Goal: Task Accomplishment & Management: Manage account settings

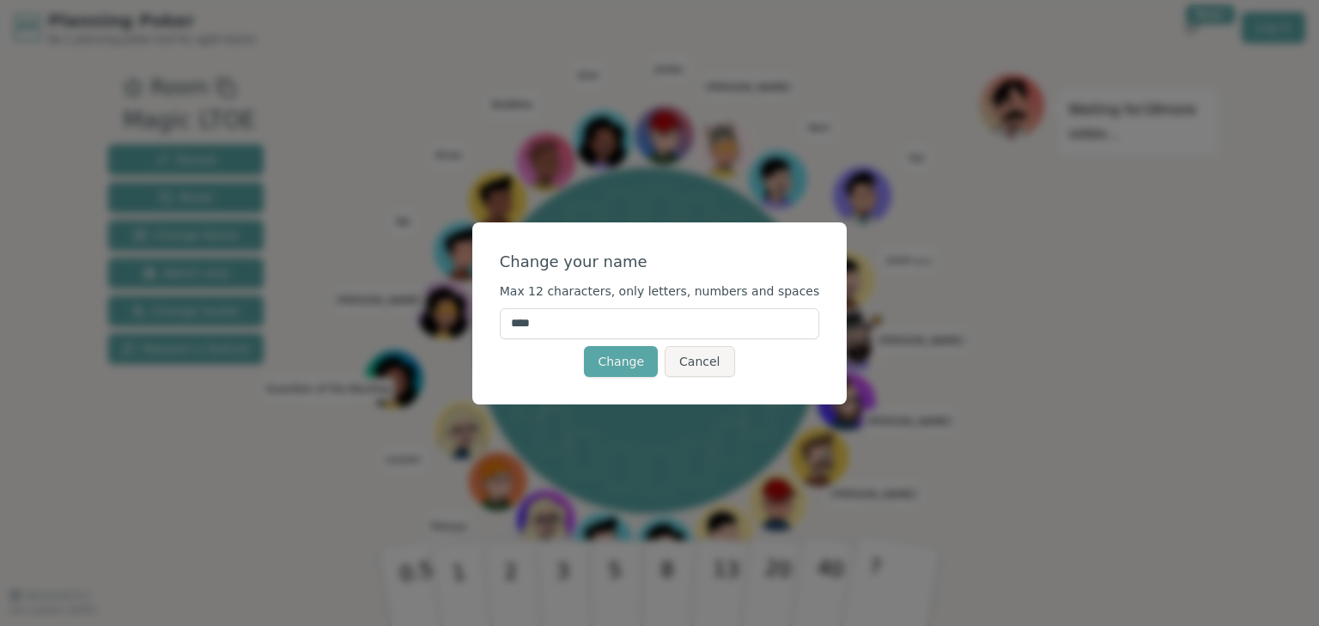
drag, startPoint x: 605, startPoint y: 325, endPoint x: 506, endPoint y: 327, distance: 98.8
click at [506, 327] on div "Change your name Max 12 characters, only letters, numbers and spaces **** Chang…" at bounding box center [659, 313] width 375 height 182
type input "*******"
click at [620, 358] on button "Change" at bounding box center [621, 361] width 74 height 31
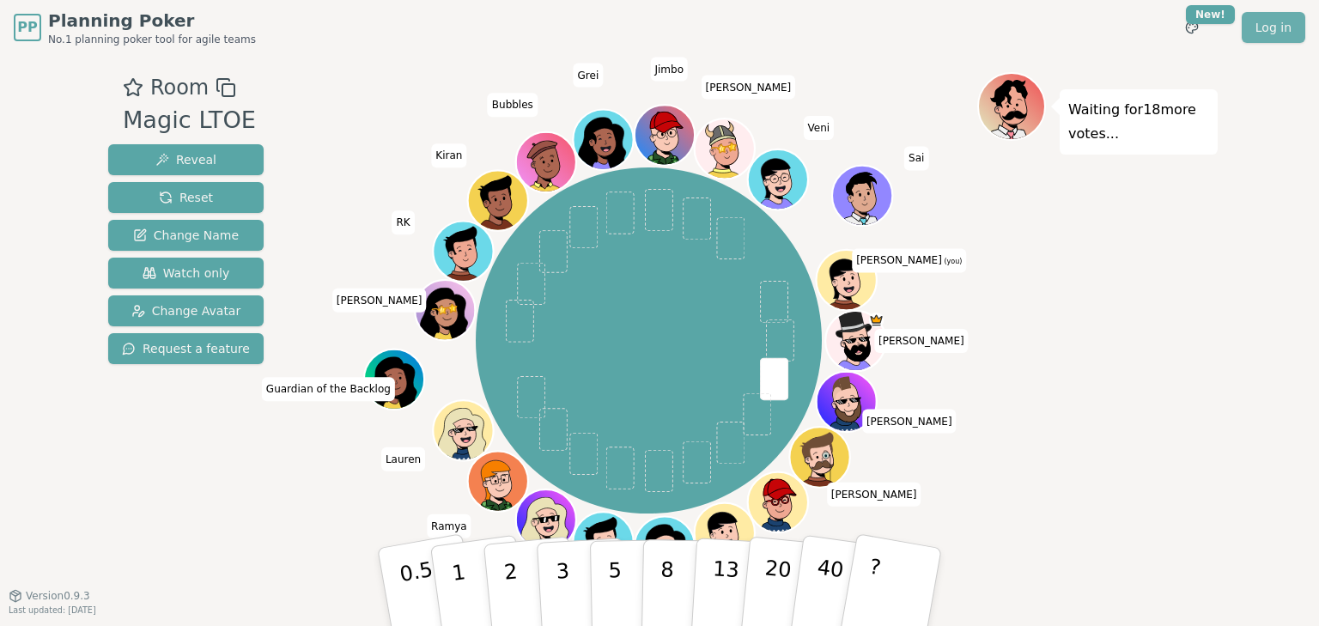
click at [1271, 30] on link "Log in" at bounding box center [1274, 27] width 64 height 31
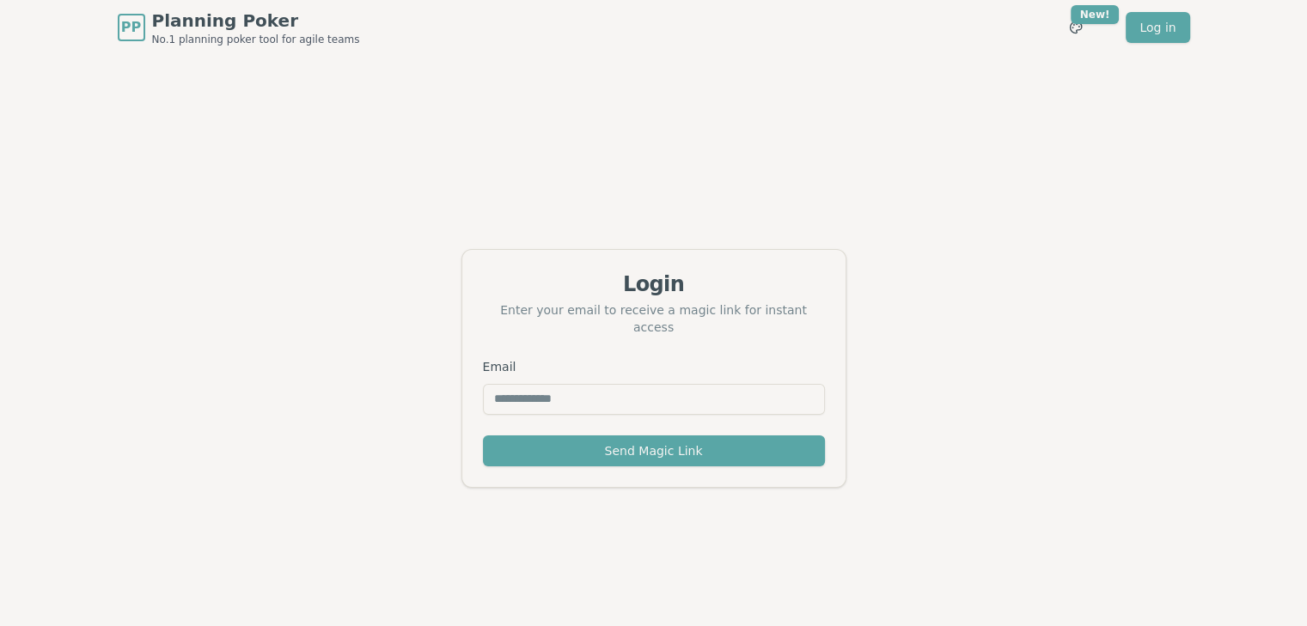
click at [641, 384] on input "Email" at bounding box center [654, 399] width 342 height 31
type input "**********"
click at [646, 446] on button "Send Magic Link" at bounding box center [654, 451] width 342 height 31
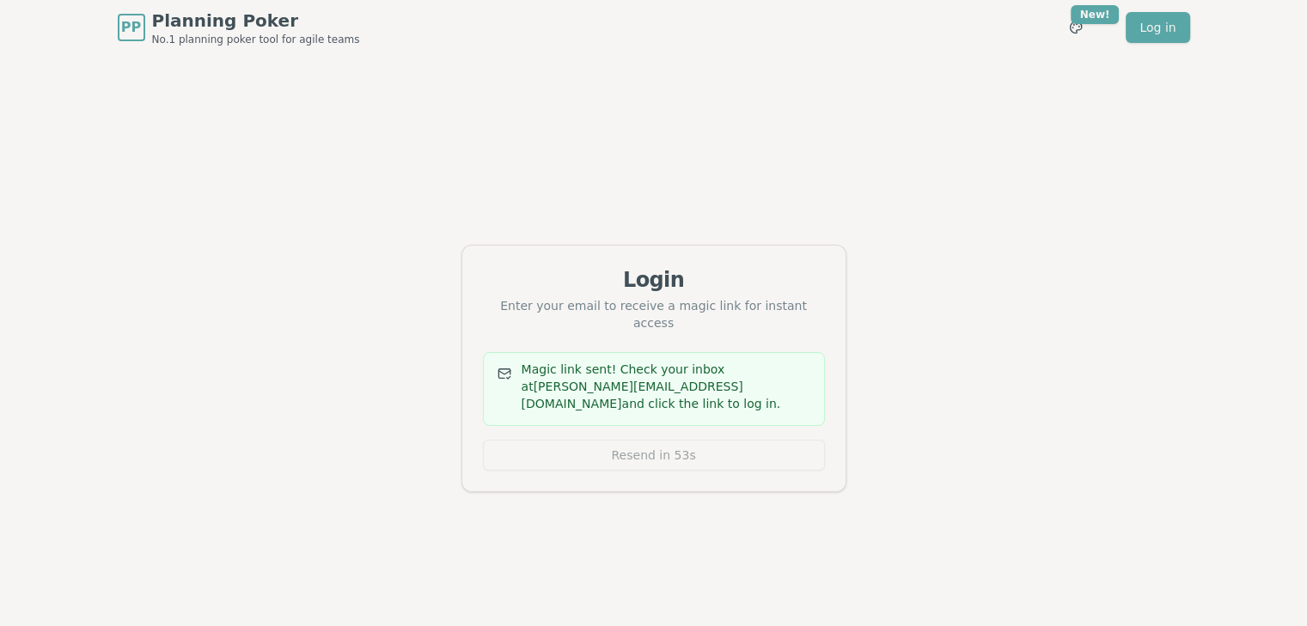
click at [912, 191] on div "Login Enter your email to receive a magic link for instant access Magic link se…" at bounding box center [653, 368] width 1307 height 626
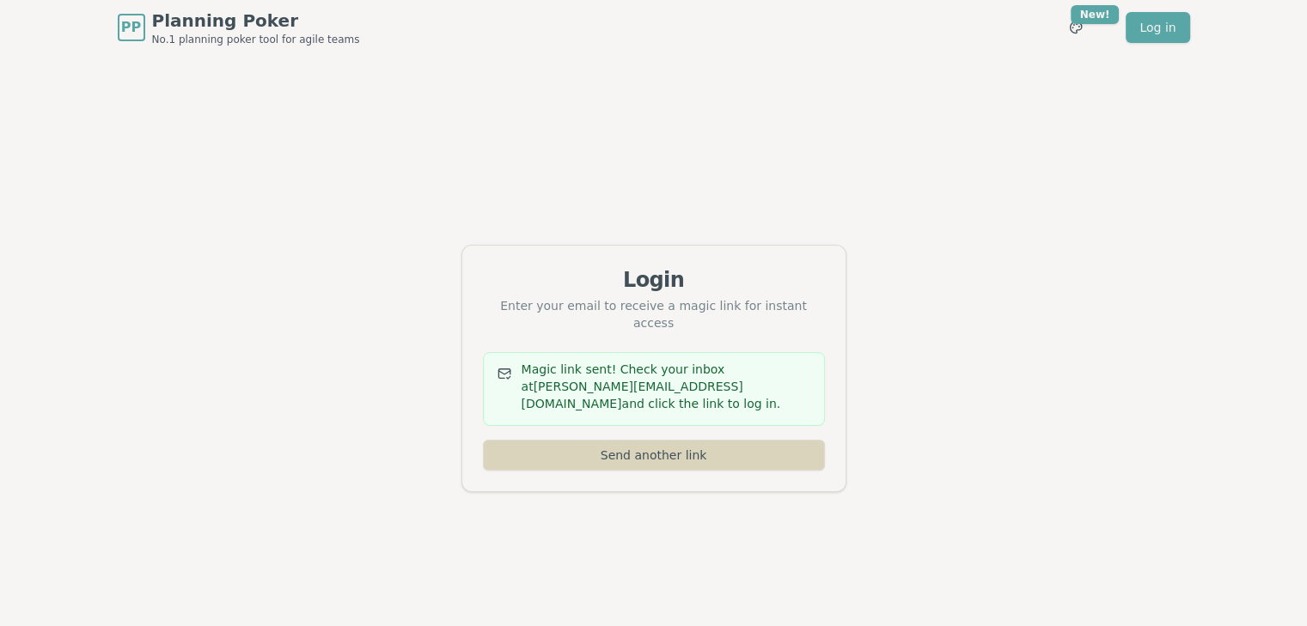
click at [657, 448] on button "Send another link" at bounding box center [654, 455] width 342 height 31
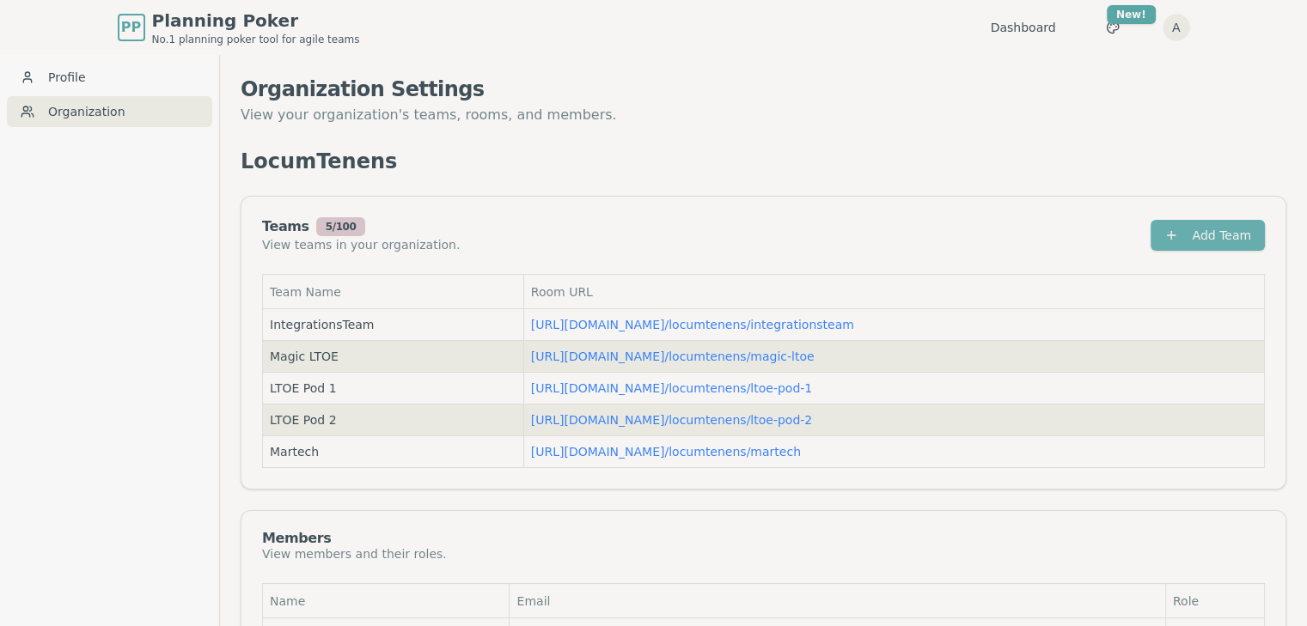
click at [1169, 235] on button "Add Team" at bounding box center [1207, 235] width 114 height 31
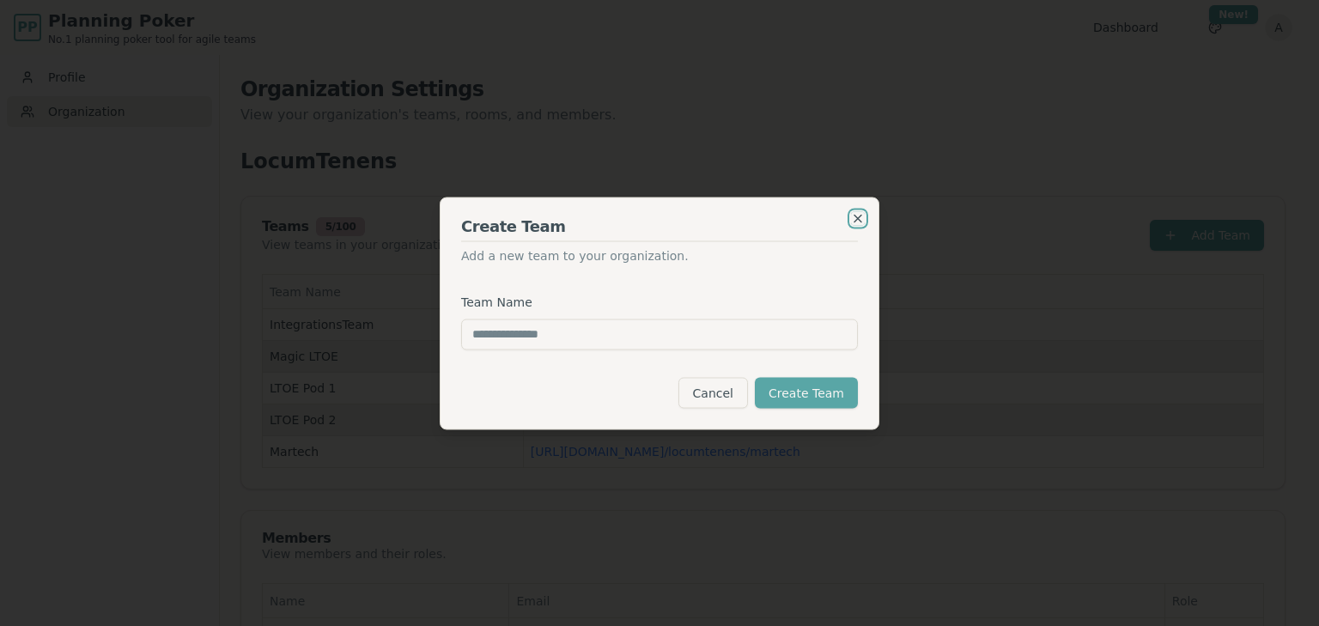
click at [856, 222] on icon "button" at bounding box center [858, 218] width 14 height 14
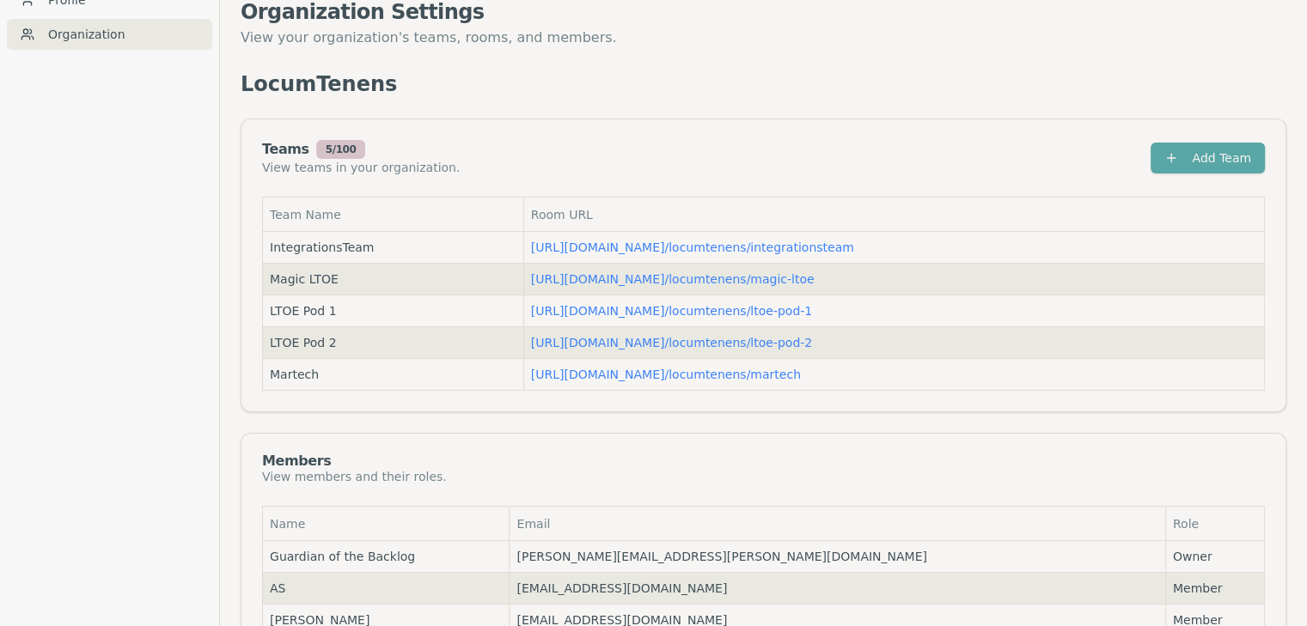
scroll to position [46, 0]
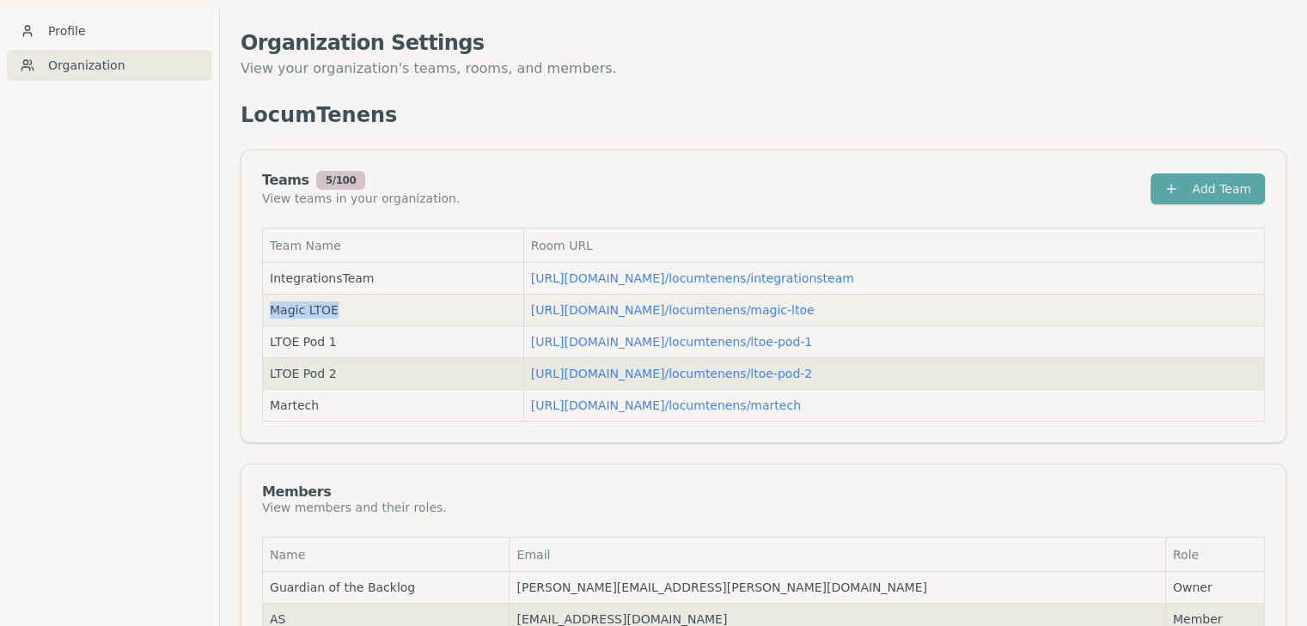
drag, startPoint x: 371, startPoint y: 312, endPoint x: 271, endPoint y: 306, distance: 100.7
click at [271, 306] on div "Magic LTOE" at bounding box center [393, 310] width 247 height 17
copy span "Magic LTOE"
click at [1184, 192] on button "Add Team" at bounding box center [1207, 189] width 114 height 31
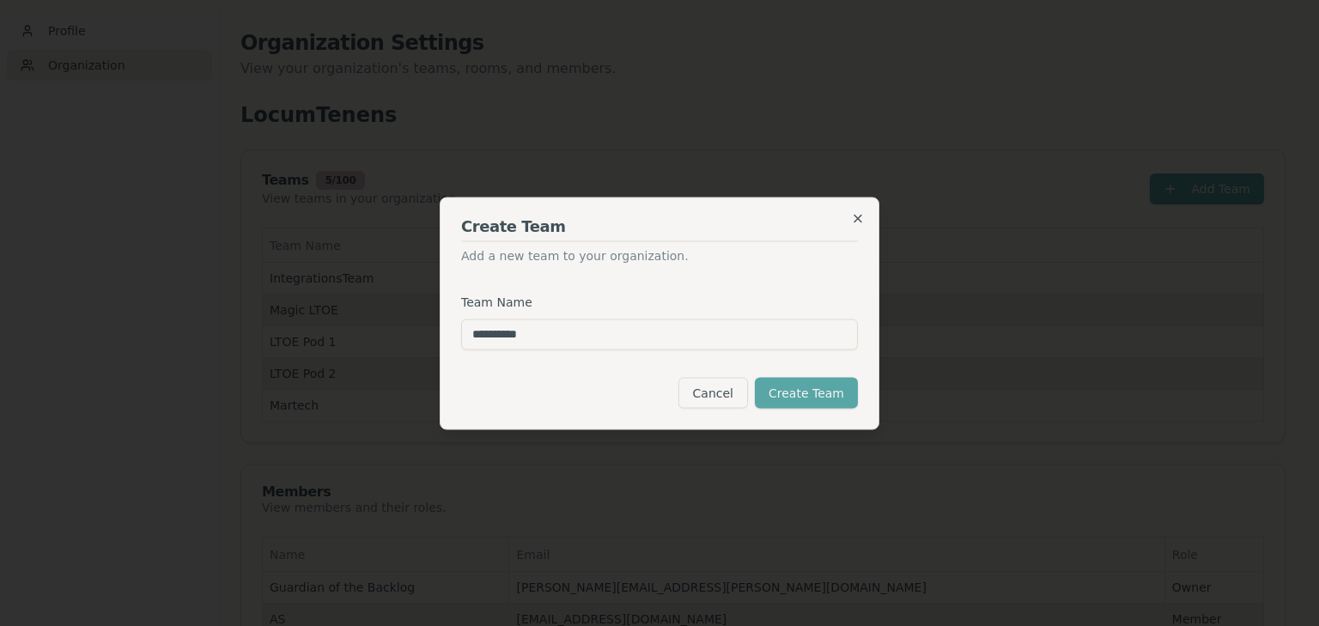
type input "**********"
click at [856, 219] on icon "button" at bounding box center [858, 218] width 14 height 14
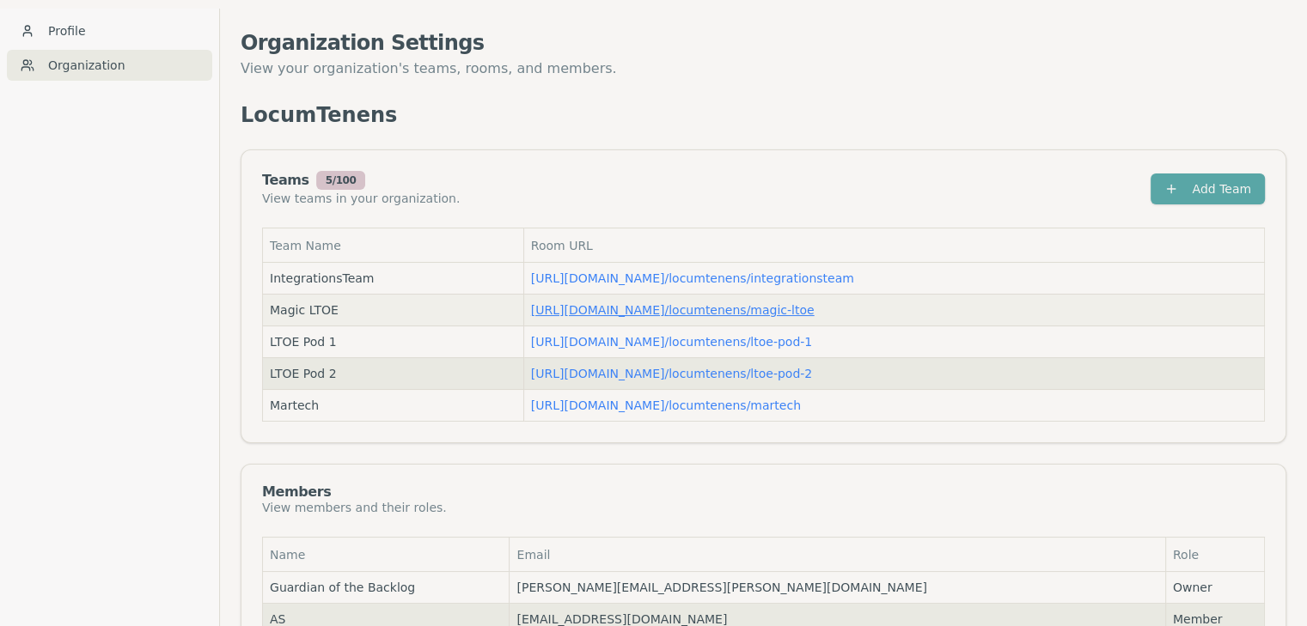
click at [546, 307] on link "https://planning-poker.com / locumtenens/magic-ltoe" at bounding box center [672, 310] width 283 height 14
click at [581, 303] on link "https://planning-poker.com / locumtenens/magic-ltoe" at bounding box center [672, 310] width 283 height 14
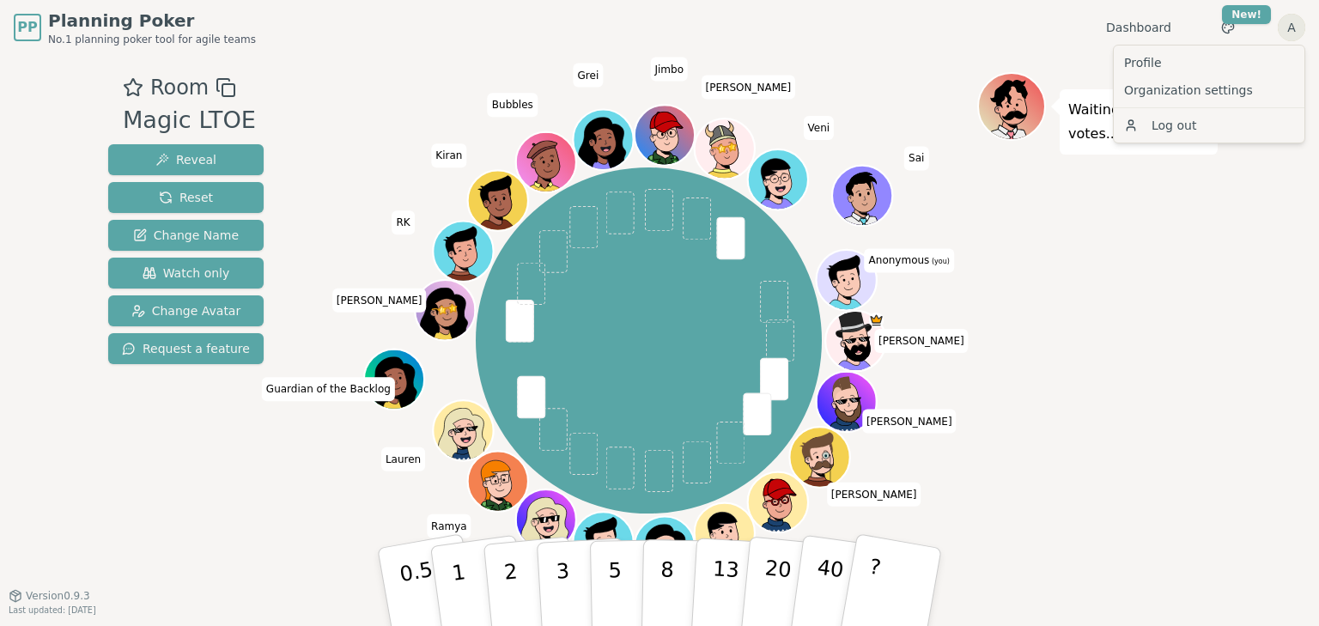
click at [1290, 27] on html "PP Planning Poker No.1 planning poker tool for agile teams Dashboard Toggle the…" at bounding box center [659, 313] width 1319 height 626
click at [1141, 72] on link "Profile" at bounding box center [1210, 62] width 184 height 27
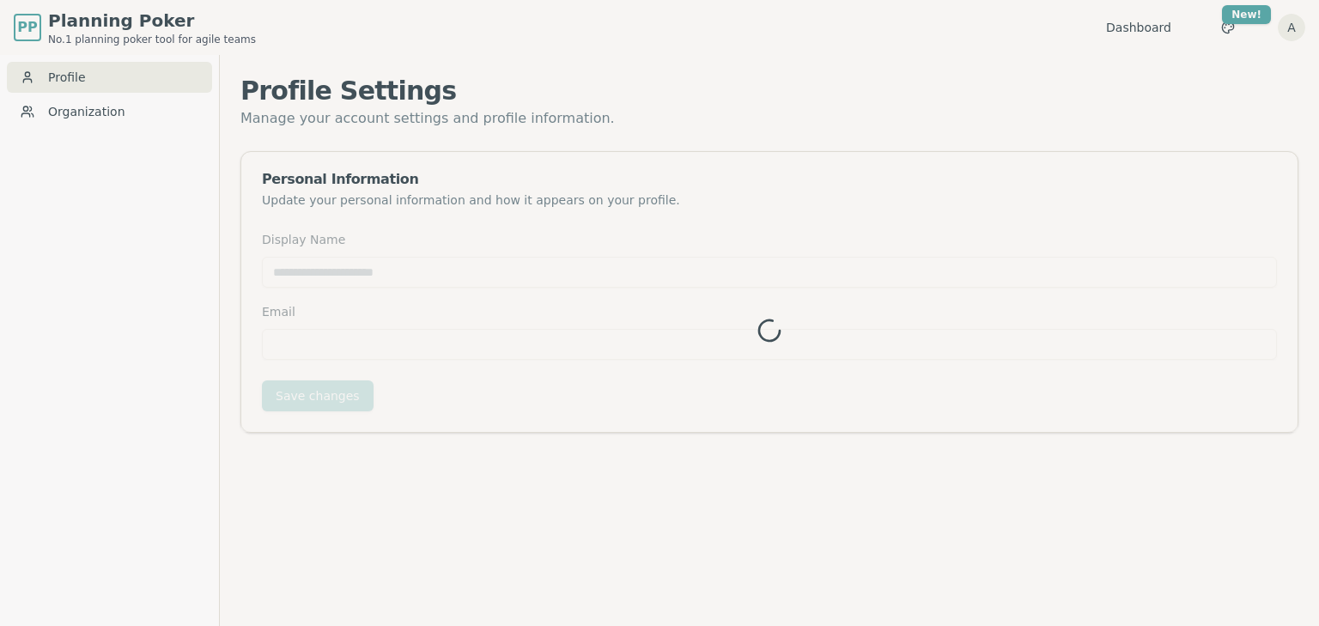
type input "*********"
type input "**********"
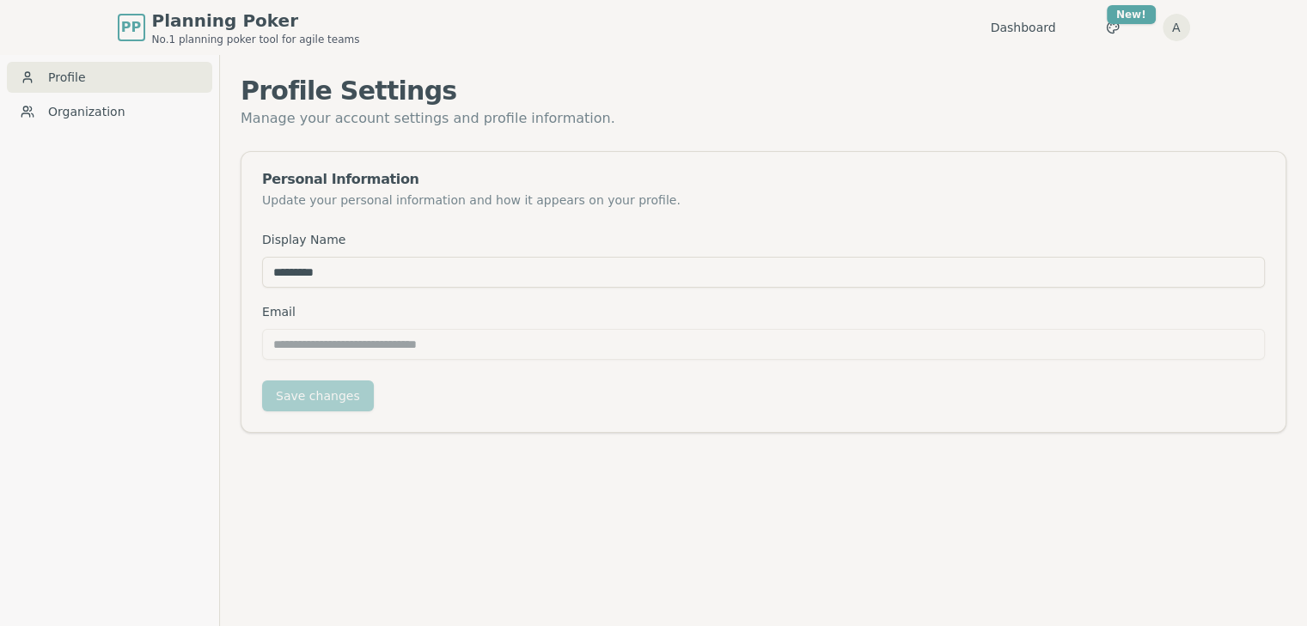
drag, startPoint x: 409, startPoint y: 273, endPoint x: 203, endPoint y: 270, distance: 206.2
click at [203, 270] on div "**********" at bounding box center [653, 368] width 1307 height 626
type input "*******"
click at [311, 399] on button "Save changes" at bounding box center [318, 396] width 112 height 31
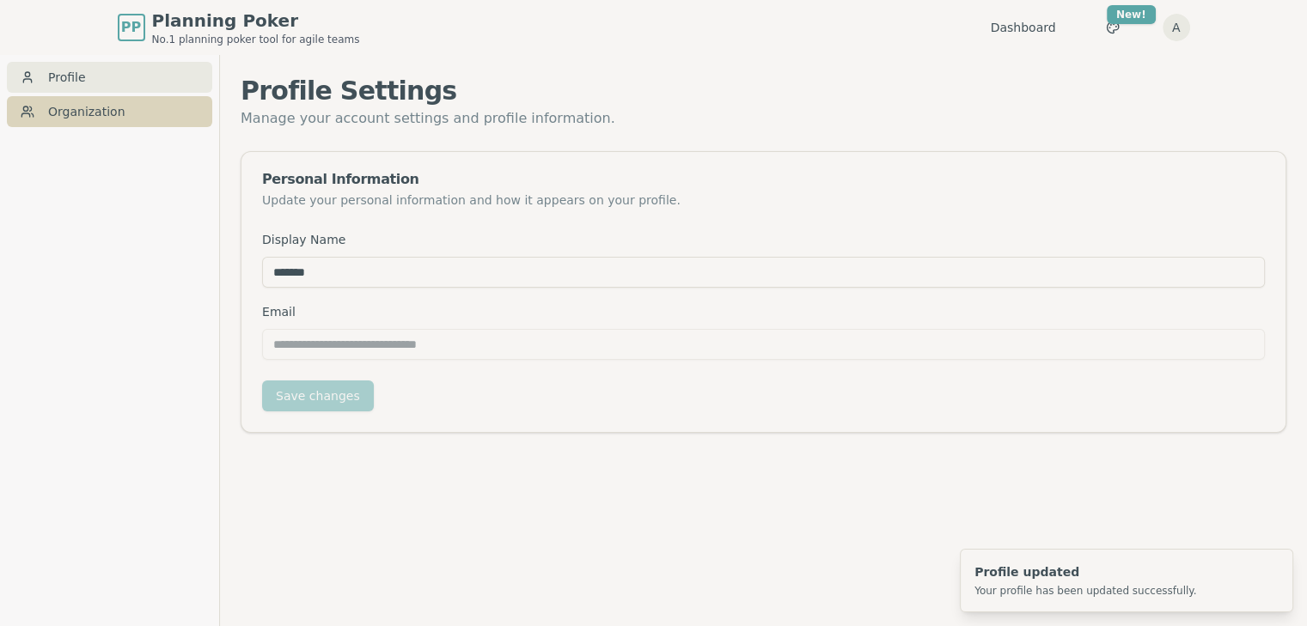
click at [55, 121] on link "Organization" at bounding box center [109, 111] width 205 height 31
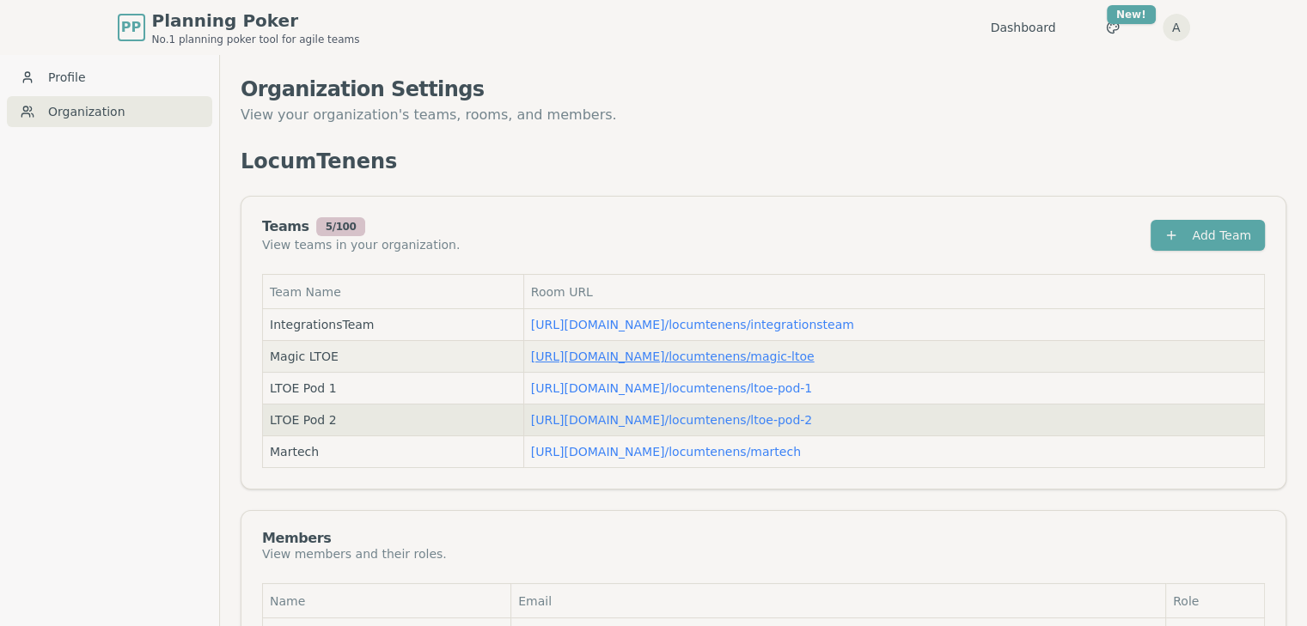
click at [621, 354] on link "https://planning-poker.com / locumtenens/magic-ltoe" at bounding box center [672, 357] width 283 height 14
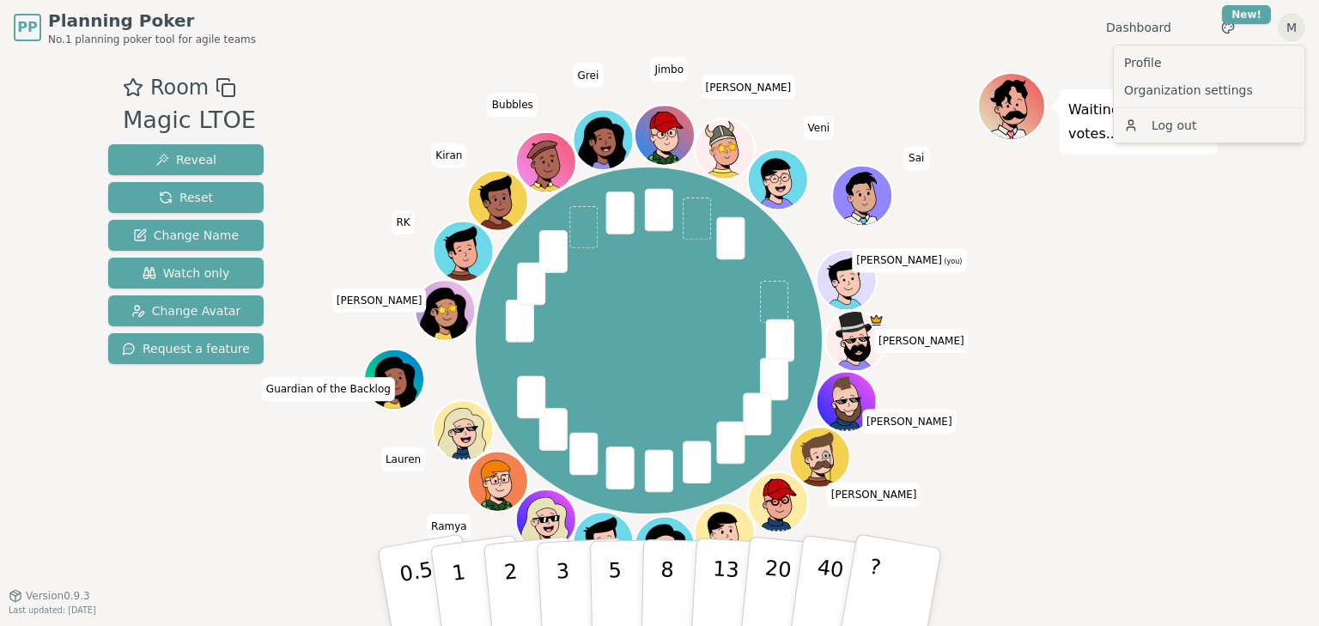
click at [1295, 24] on html "PP Planning Poker No.1 planning poker tool for agile teams Dashboard Toggle the…" at bounding box center [659, 313] width 1319 height 626
click at [1156, 66] on link "Profile" at bounding box center [1210, 62] width 184 height 27
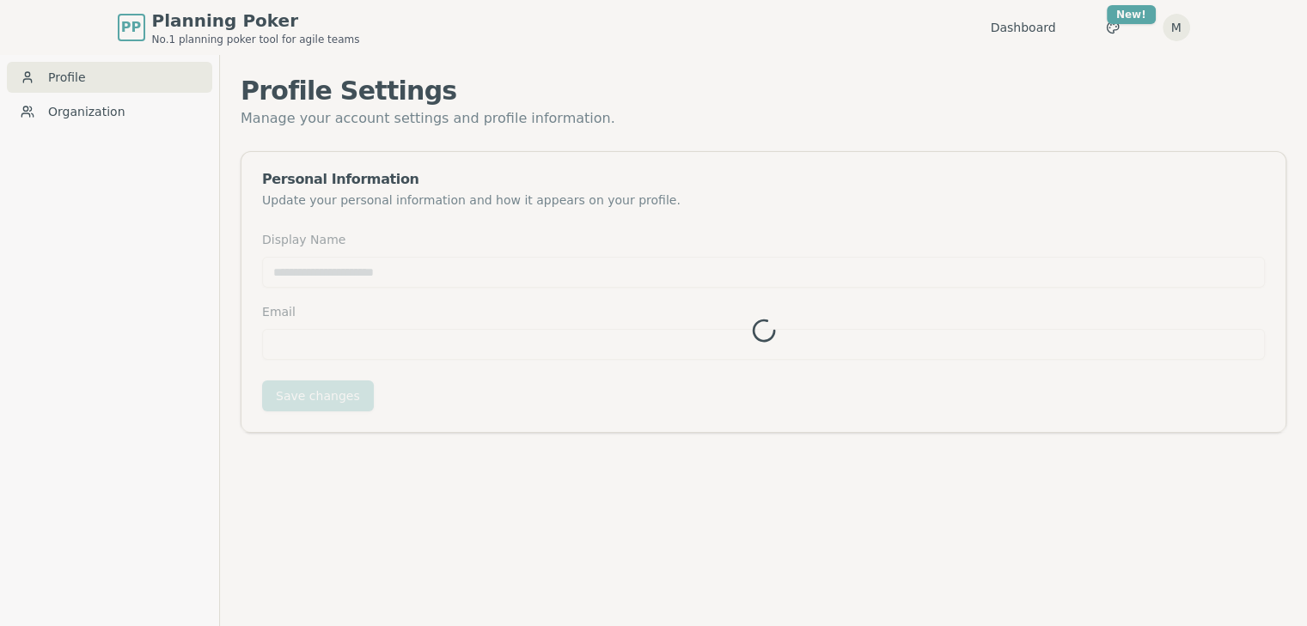
type input "*******"
type input "**********"
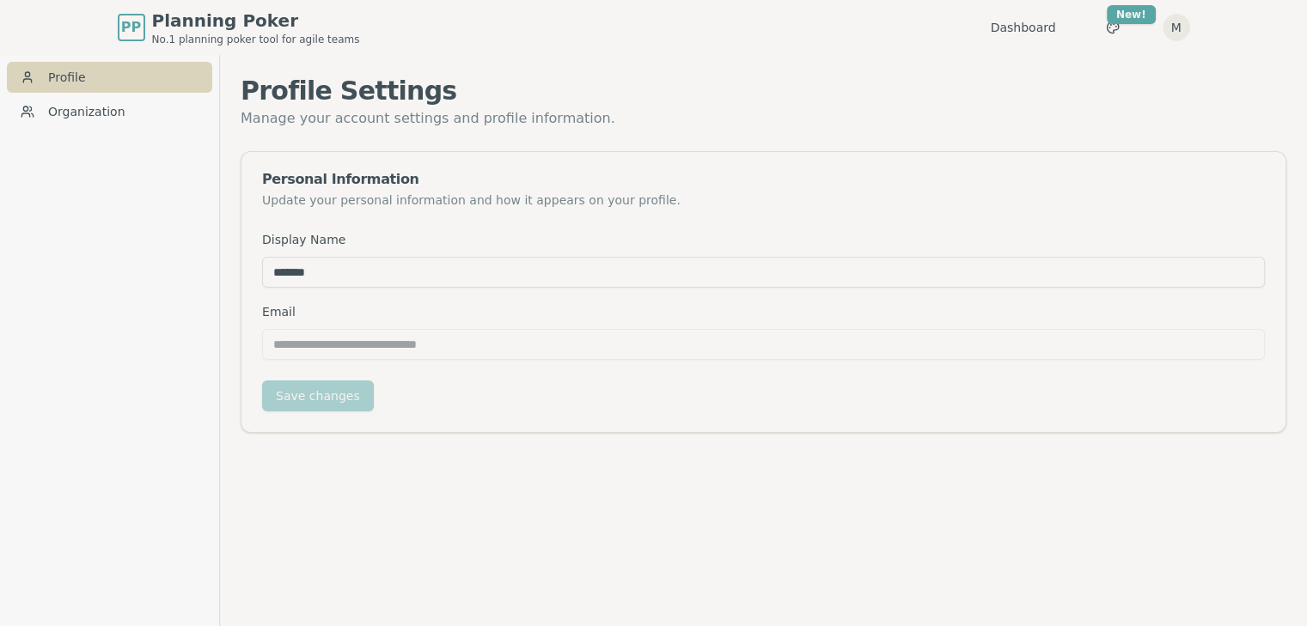
click at [86, 70] on link "Profile" at bounding box center [109, 77] width 205 height 31
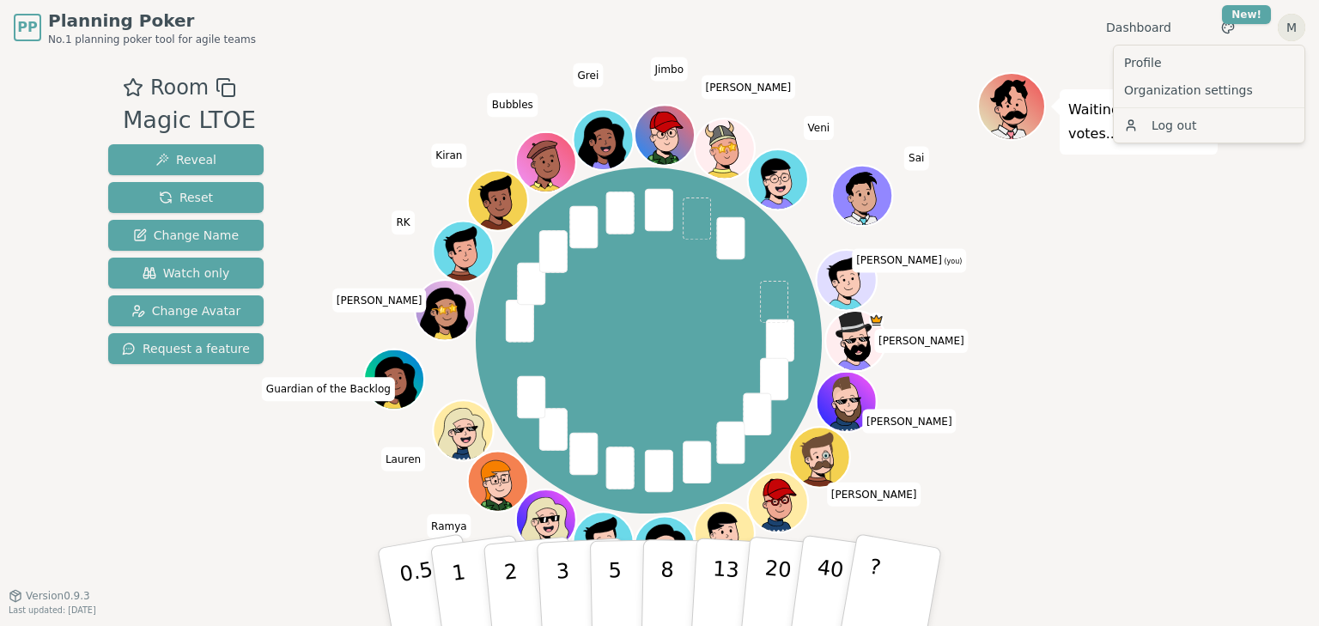
click at [1282, 34] on html "PP Planning Poker No.1 planning poker tool for agile teams Dashboard Toggle the…" at bounding box center [659, 313] width 1319 height 626
click at [1128, 289] on html "PP Planning Poker No.1 planning poker tool for agile teams Dashboard Toggle the…" at bounding box center [659, 313] width 1319 height 626
click at [233, 310] on button "Change Avatar" at bounding box center [185, 311] width 155 height 31
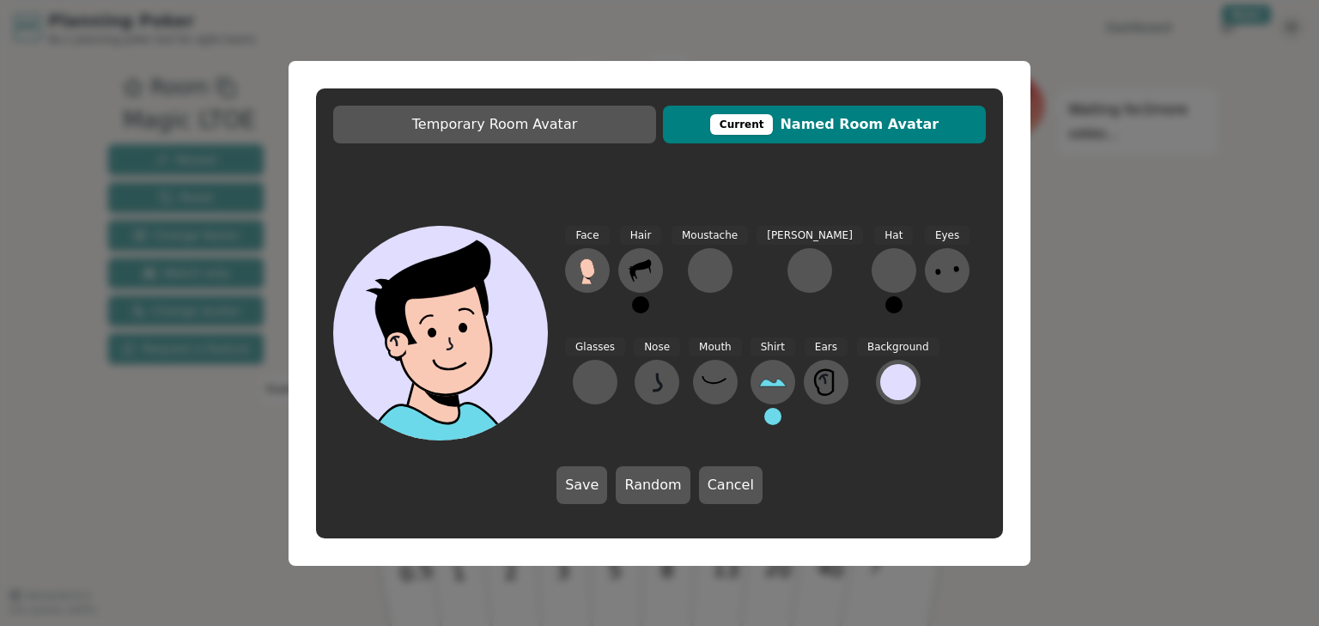
click at [1116, 210] on div "Temporary Room Avatar Current Named Room Avatar Face Hair Moustache Beard Hat E…" at bounding box center [659, 313] width 1319 height 626
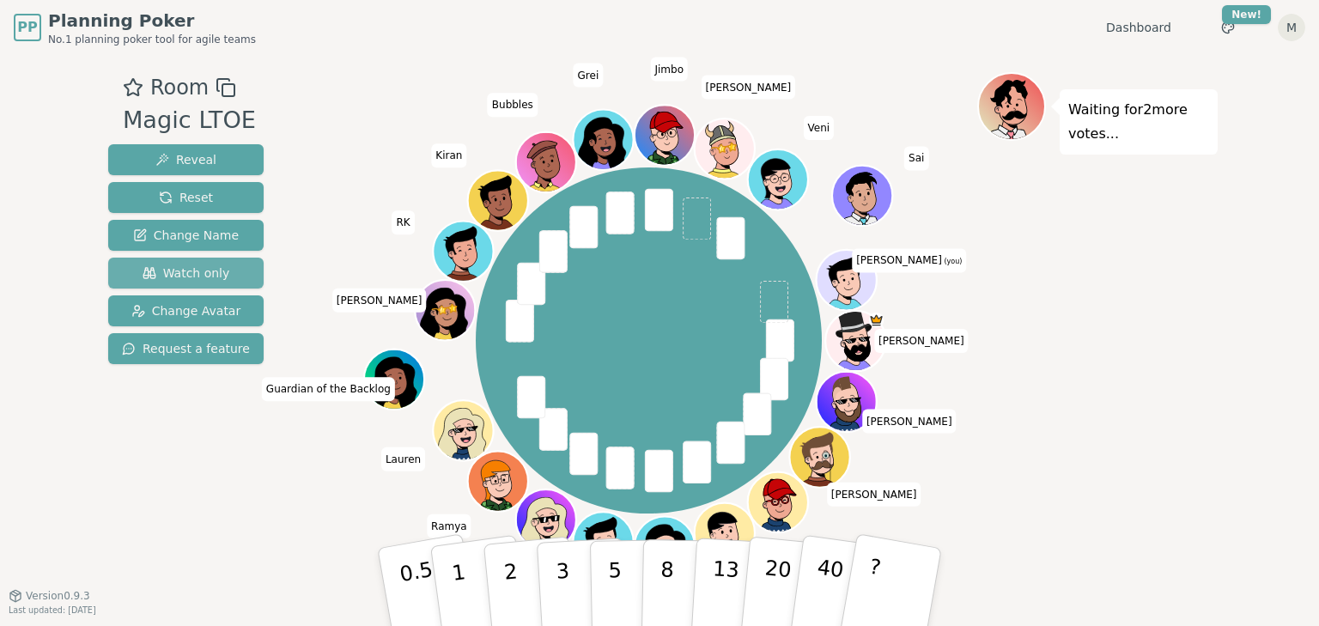
click at [149, 268] on span "Watch only" at bounding box center [187, 273] width 88 height 17
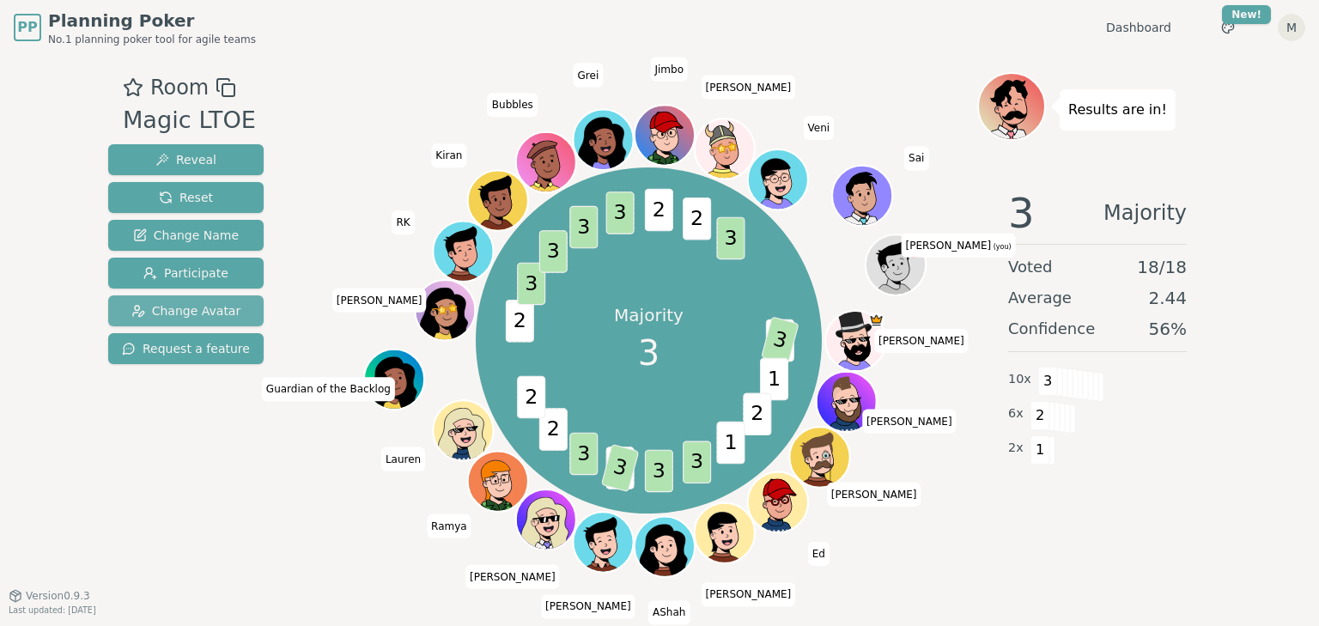
click at [207, 309] on span "Change Avatar" at bounding box center [186, 310] width 110 height 17
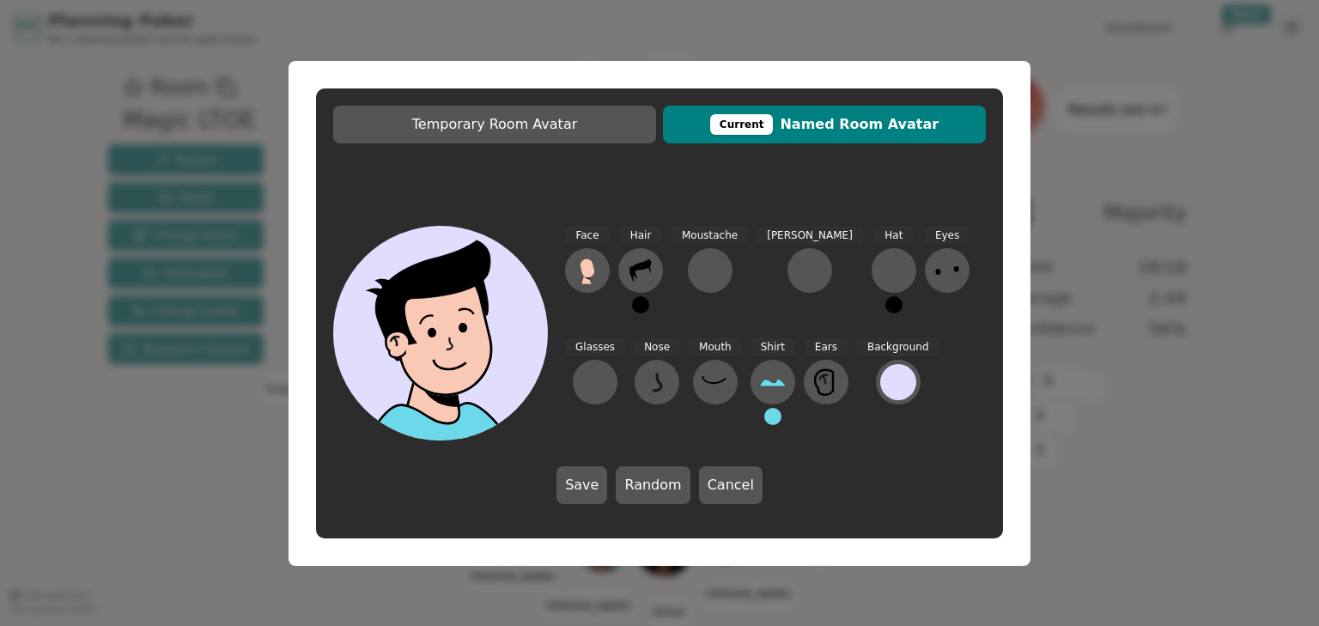
click at [460, 344] on div at bounding box center [447, 401] width 215 height 193
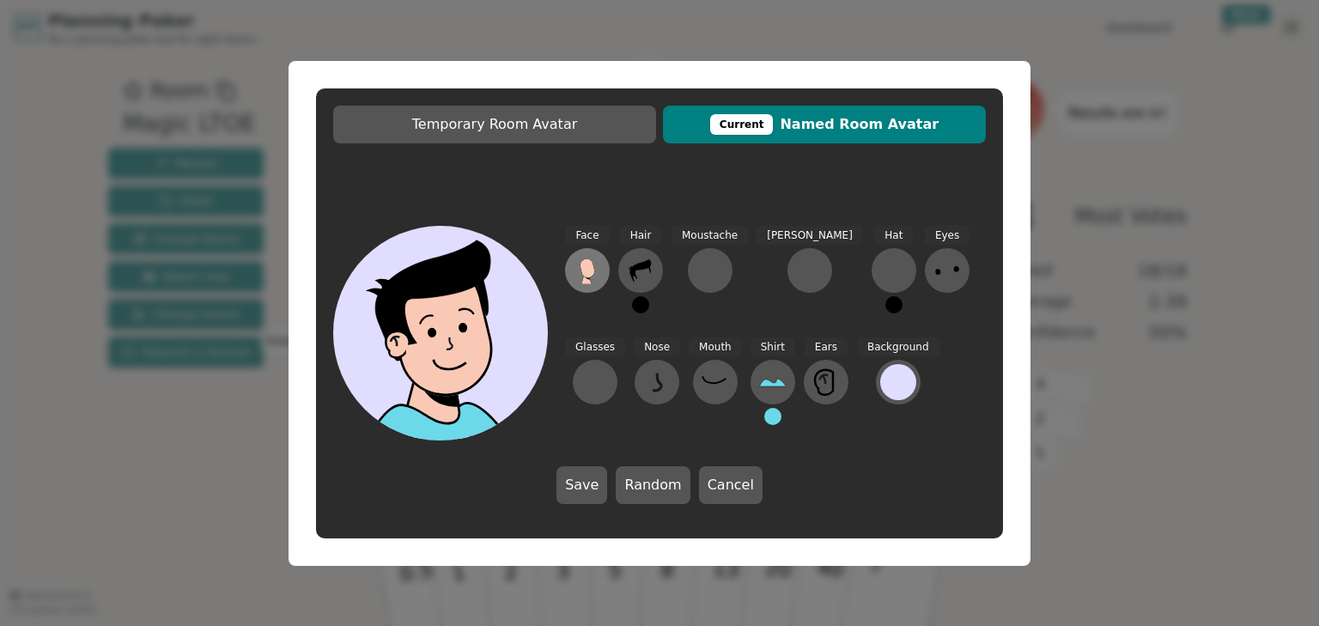
click at [592, 271] on icon at bounding box center [587, 268] width 15 height 19
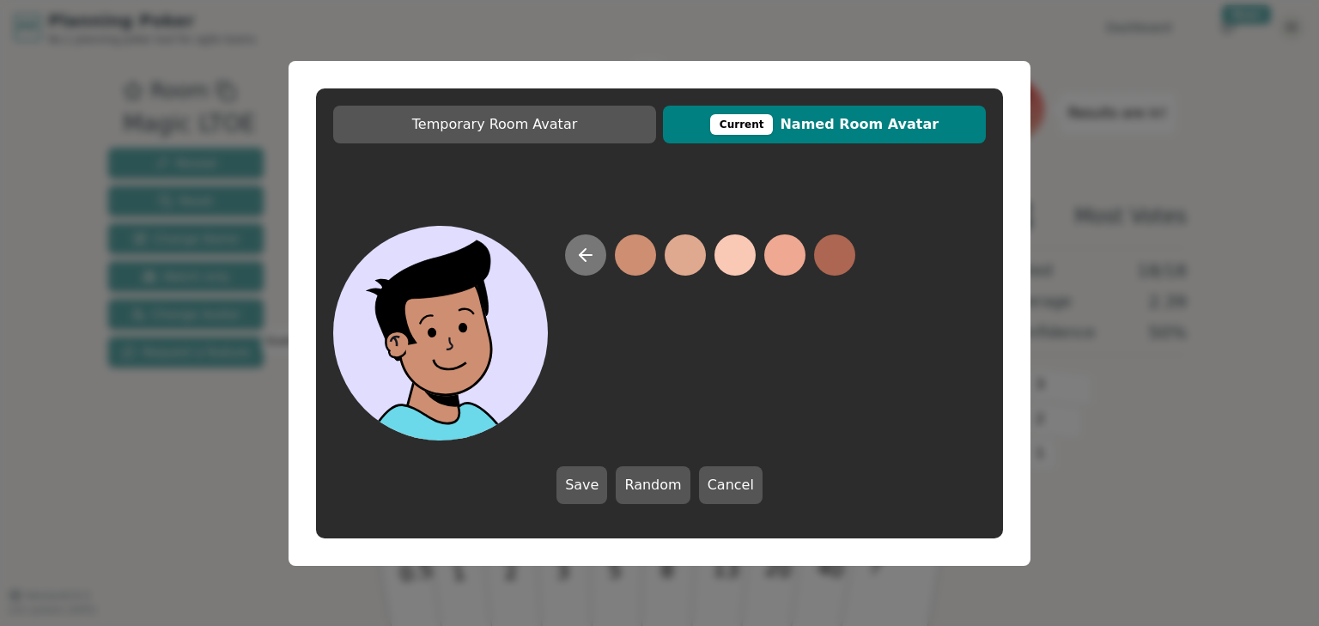
click at [596, 253] on button at bounding box center [585, 255] width 41 height 41
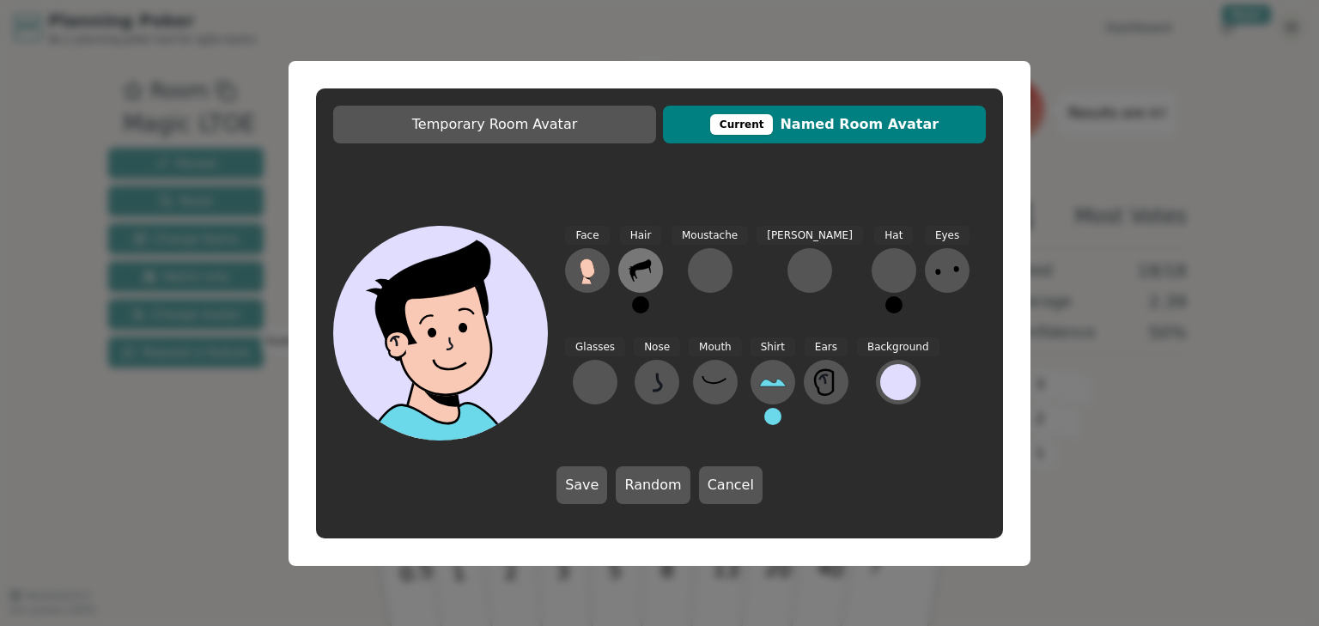
click at [637, 265] on icon at bounding box center [640, 270] width 21 height 22
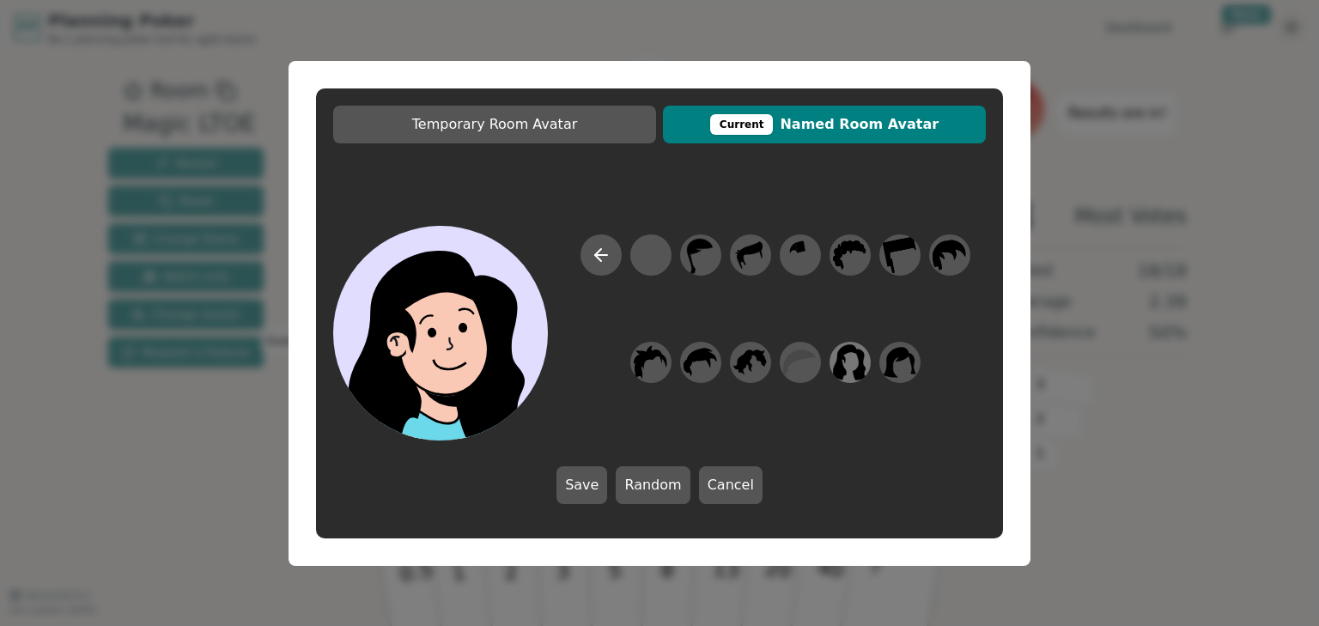
click at [858, 352] on icon at bounding box center [851, 362] width 34 height 36
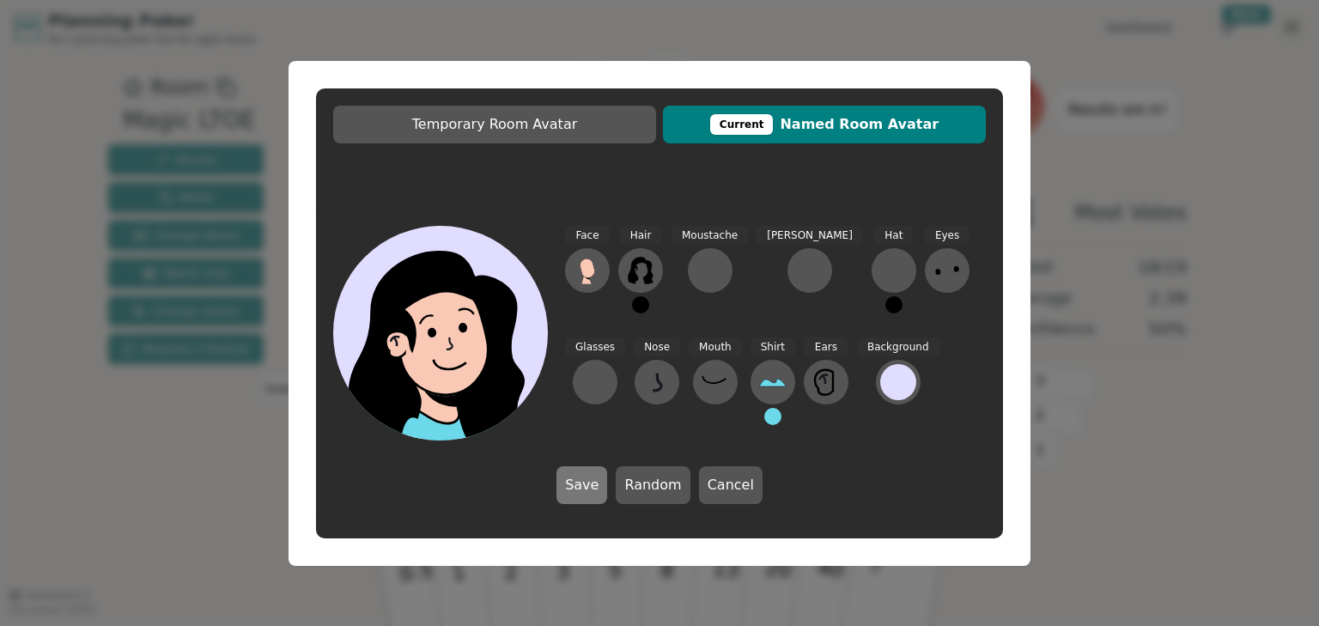
click at [588, 484] on button "Save" at bounding box center [582, 485] width 51 height 38
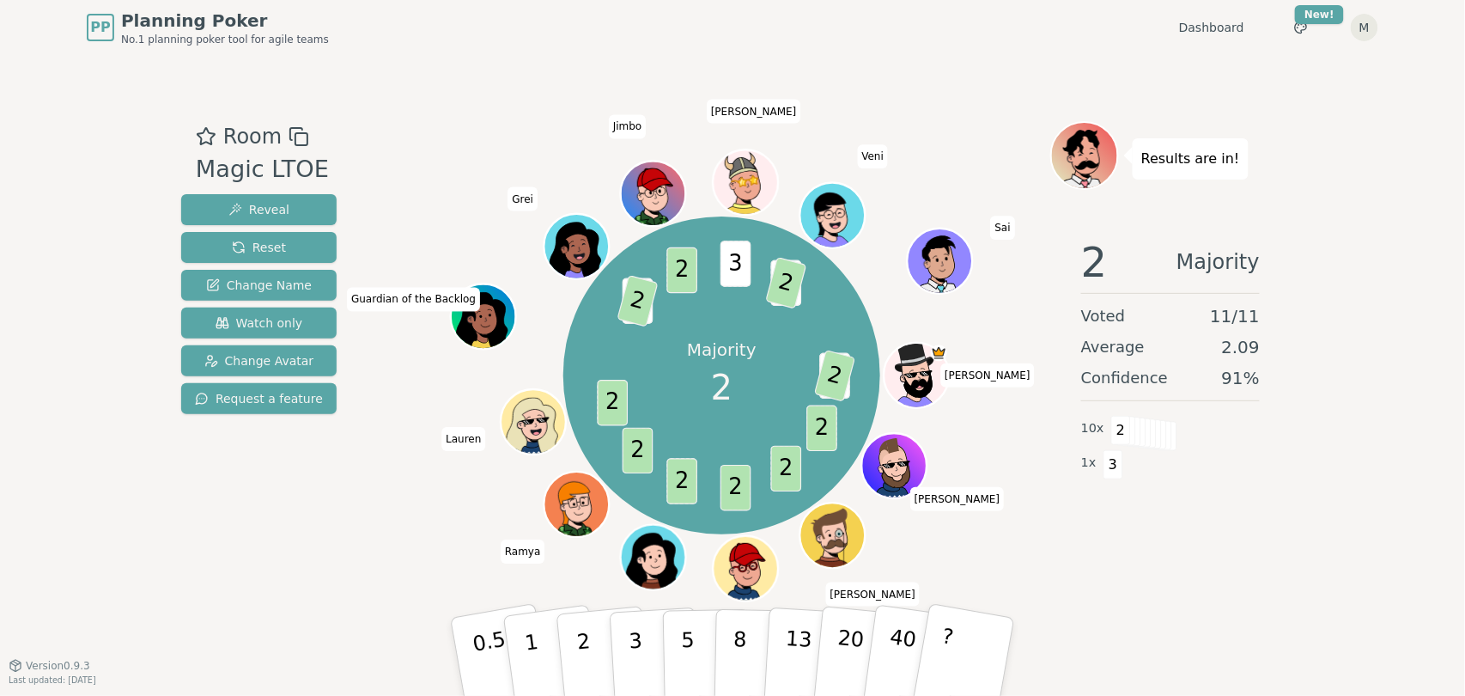
drag, startPoint x: 1289, startPoint y: 3, endPoint x: 1032, endPoint y: 558, distance: 611.5
click at [1032, 558] on div "Majority 2 3 2 2 2 2 2 2 2 3 2 2 3 3 2 Tim Blake Jake Ed AShah Ramya Lauren Gua…" at bounding box center [721, 375] width 657 height 447
click at [222, 317] on span "Watch only" at bounding box center [260, 322] width 88 height 17
click at [258, 325] on span "Watch only" at bounding box center [260, 322] width 88 height 17
click at [371, 497] on div "Room Magic LTOE Reveal Reset Change Name Watch only Change Avatar Request a fea…" at bounding box center [732, 360] width 1117 height 478
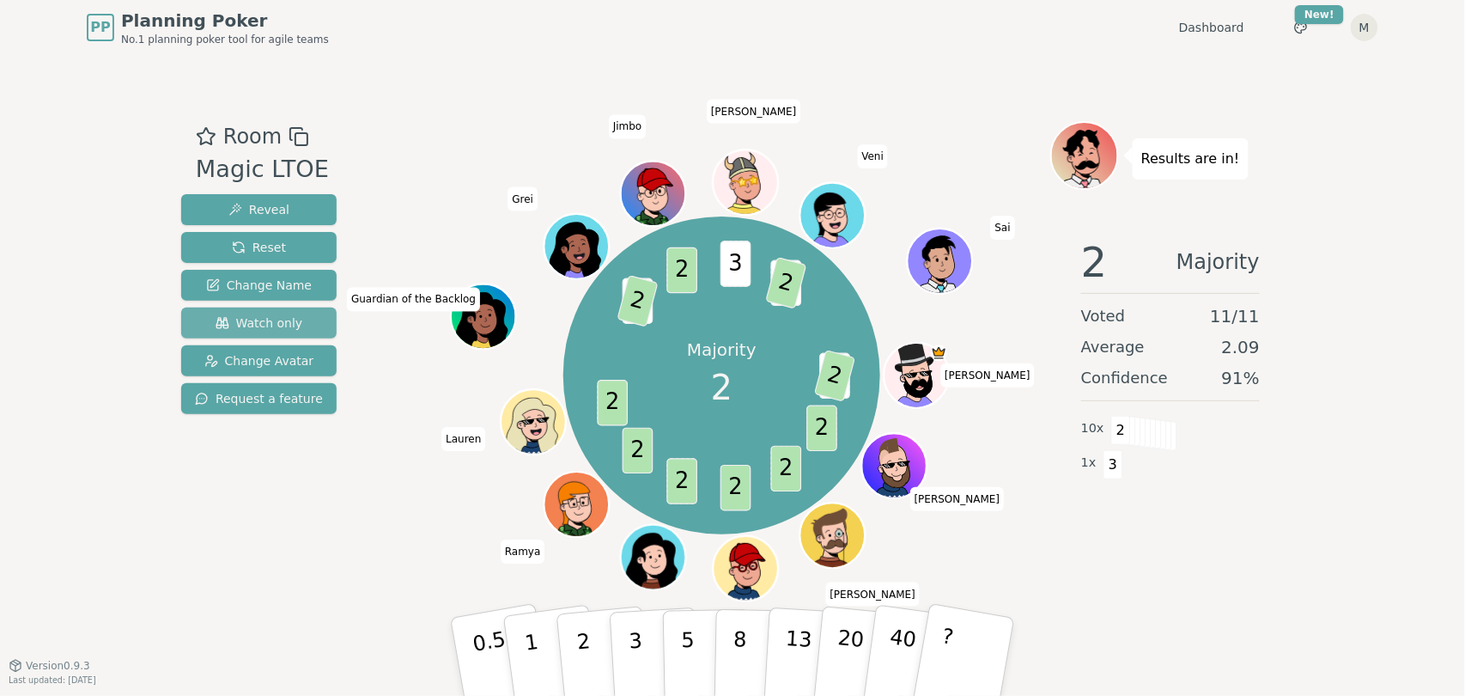
click at [270, 320] on span "Watch only" at bounding box center [260, 322] width 88 height 17
click at [336, 600] on div "Room Magic LTOE Reveal Reset Change Name Watch only Change Avatar Request a fea…" at bounding box center [732, 360] width 1117 height 610
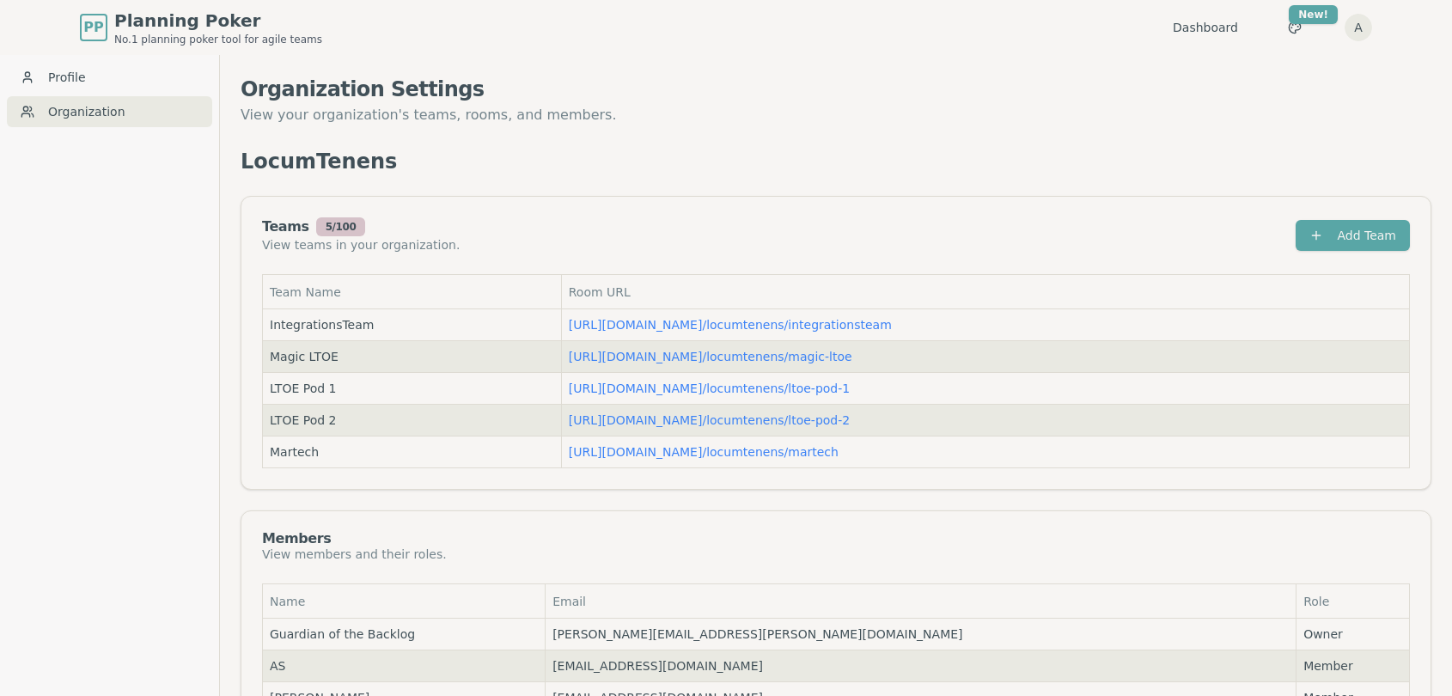
scroll to position [46, 0]
